Goal: Information Seeking & Learning: Learn about a topic

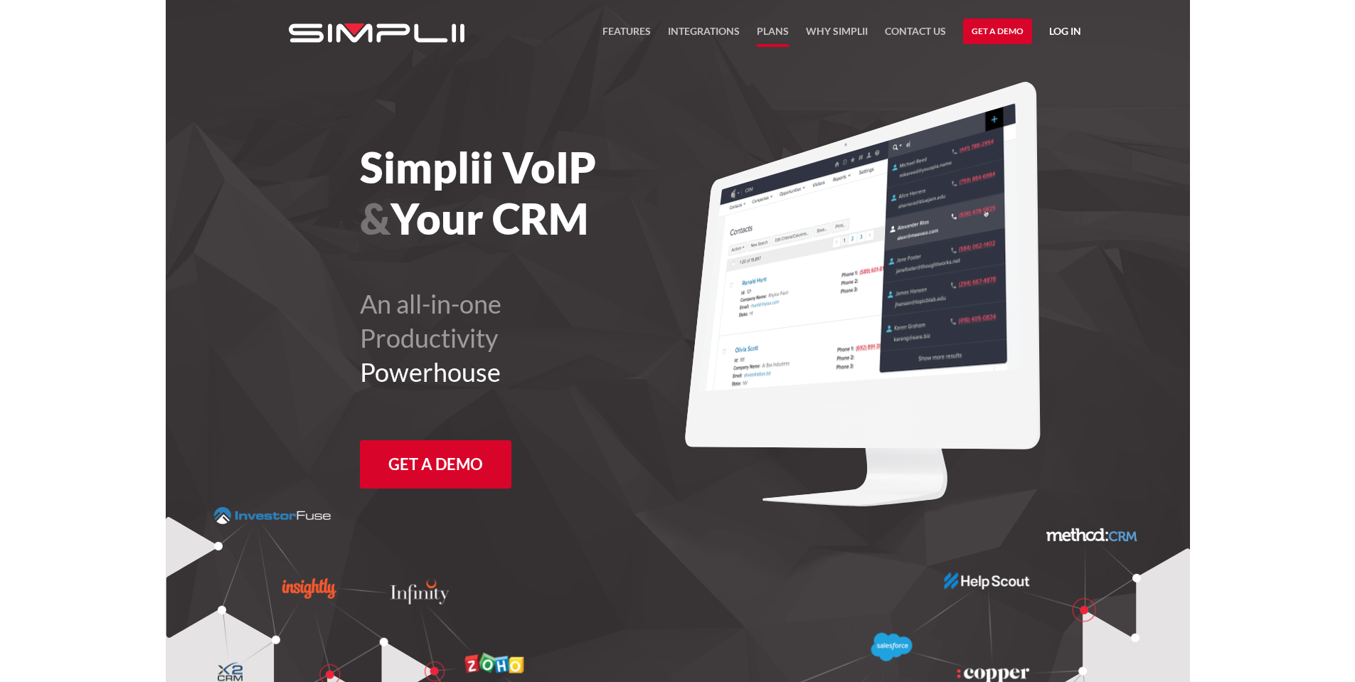
click at [776, 29] on link "Plans" at bounding box center [773, 35] width 32 height 24
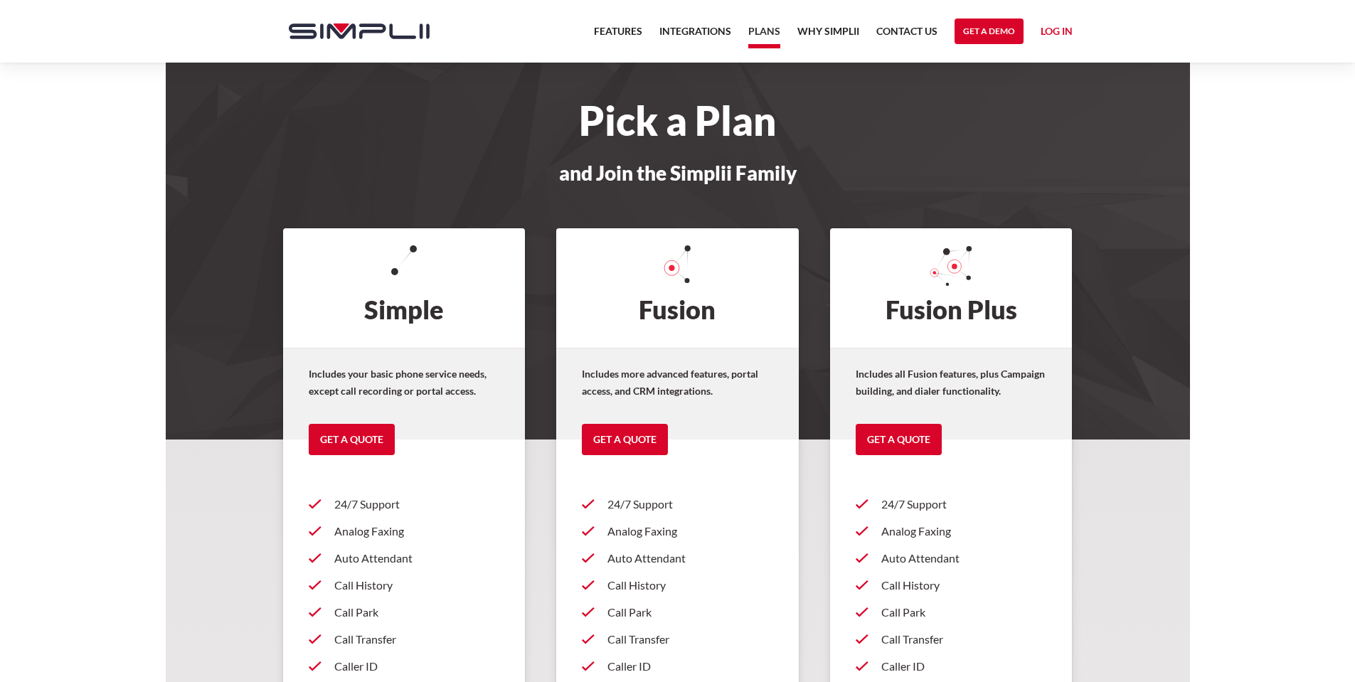
click at [686, 379] on strong "Includes more advanced features, portal access, and CRM integrations." at bounding box center [670, 382] width 176 height 29
click at [607, 374] on strong "Includes more advanced features, portal access, and CRM integrations." at bounding box center [670, 382] width 176 height 29
click at [607, 27] on link "Features" at bounding box center [618, 35] width 48 height 24
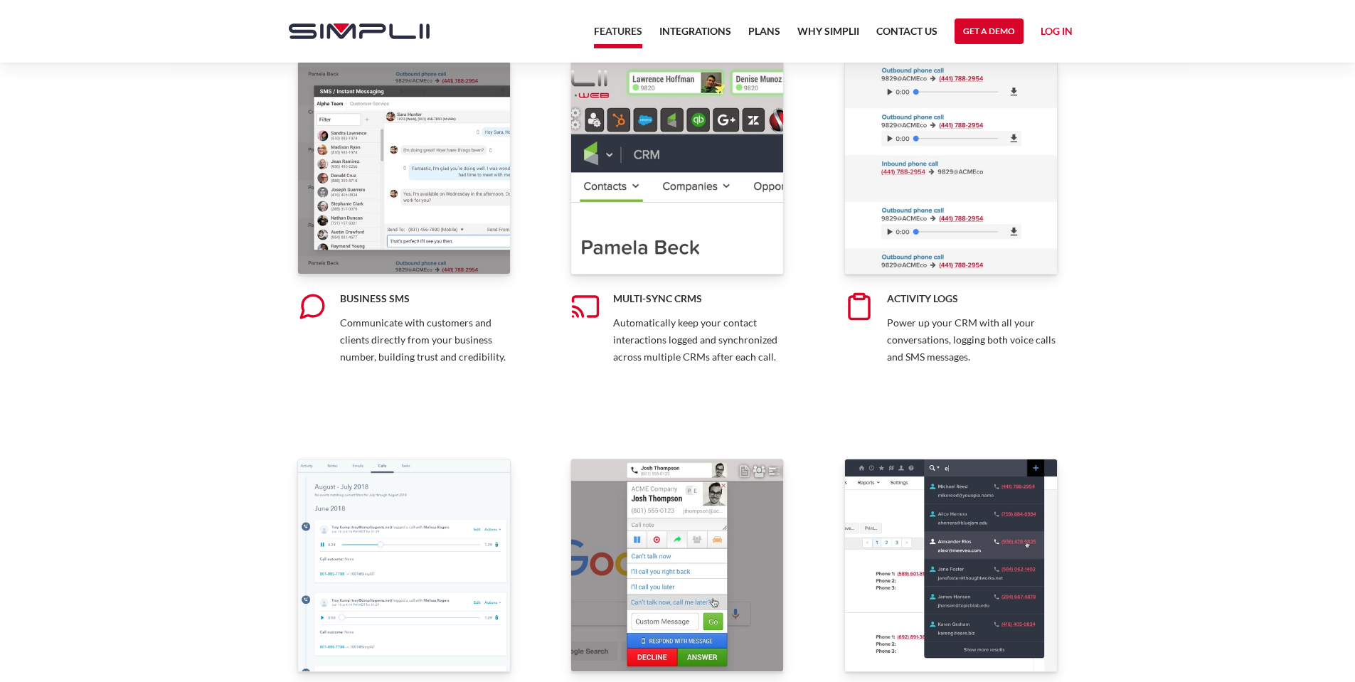
scroll to position [710, 0]
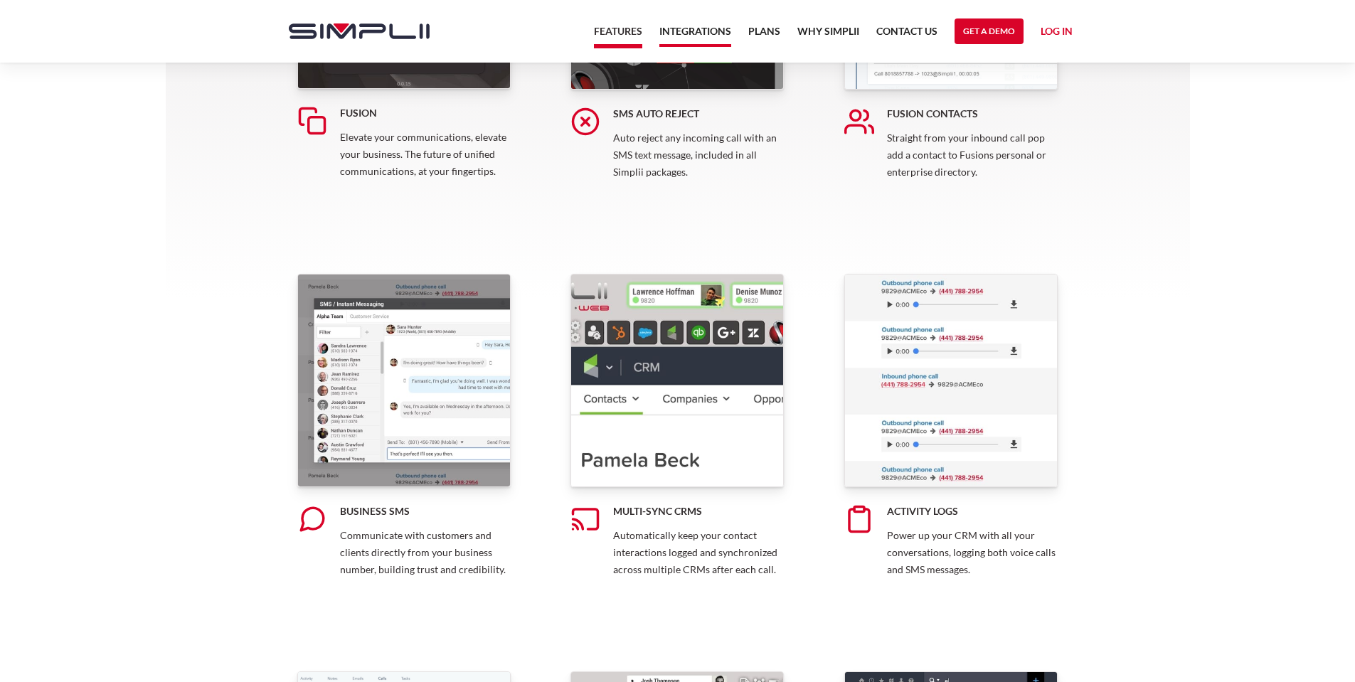
click at [696, 31] on link "Integrations" at bounding box center [696, 35] width 72 height 24
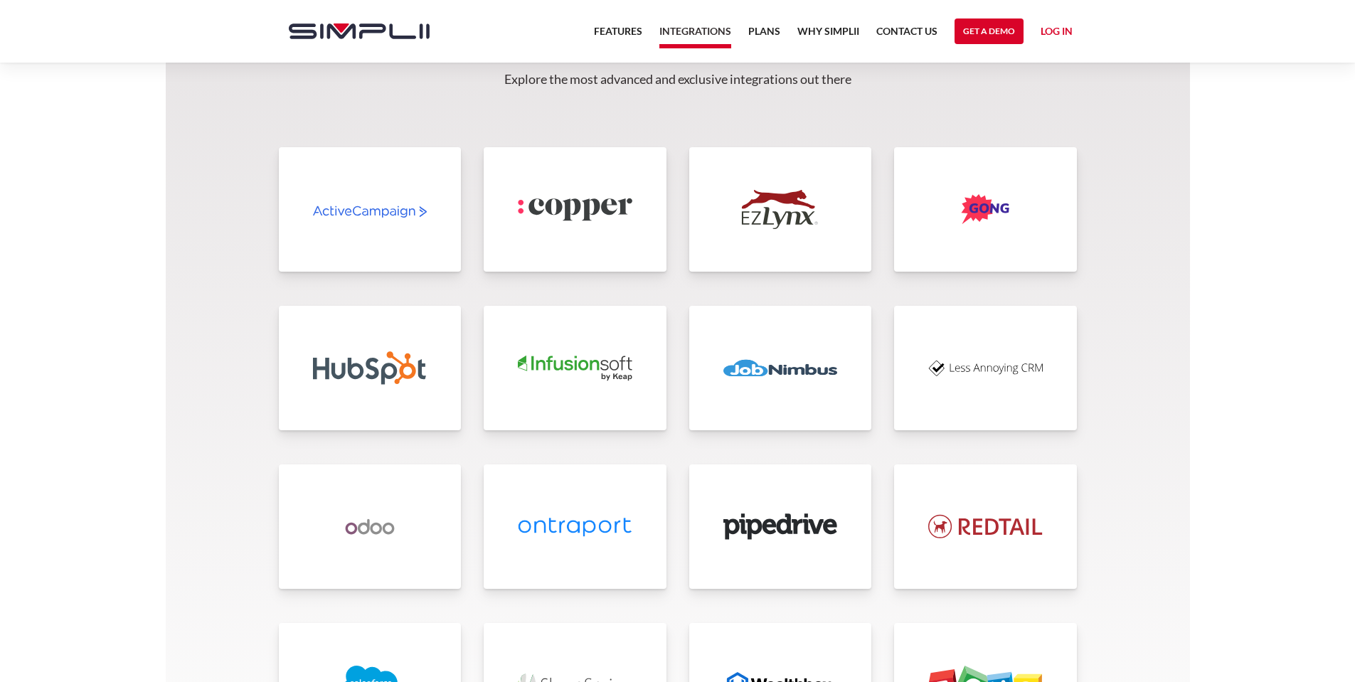
scroll to position [2915, 0]
click at [630, 30] on link "Features" at bounding box center [618, 35] width 48 height 24
